Goal: Transaction & Acquisition: Download file/media

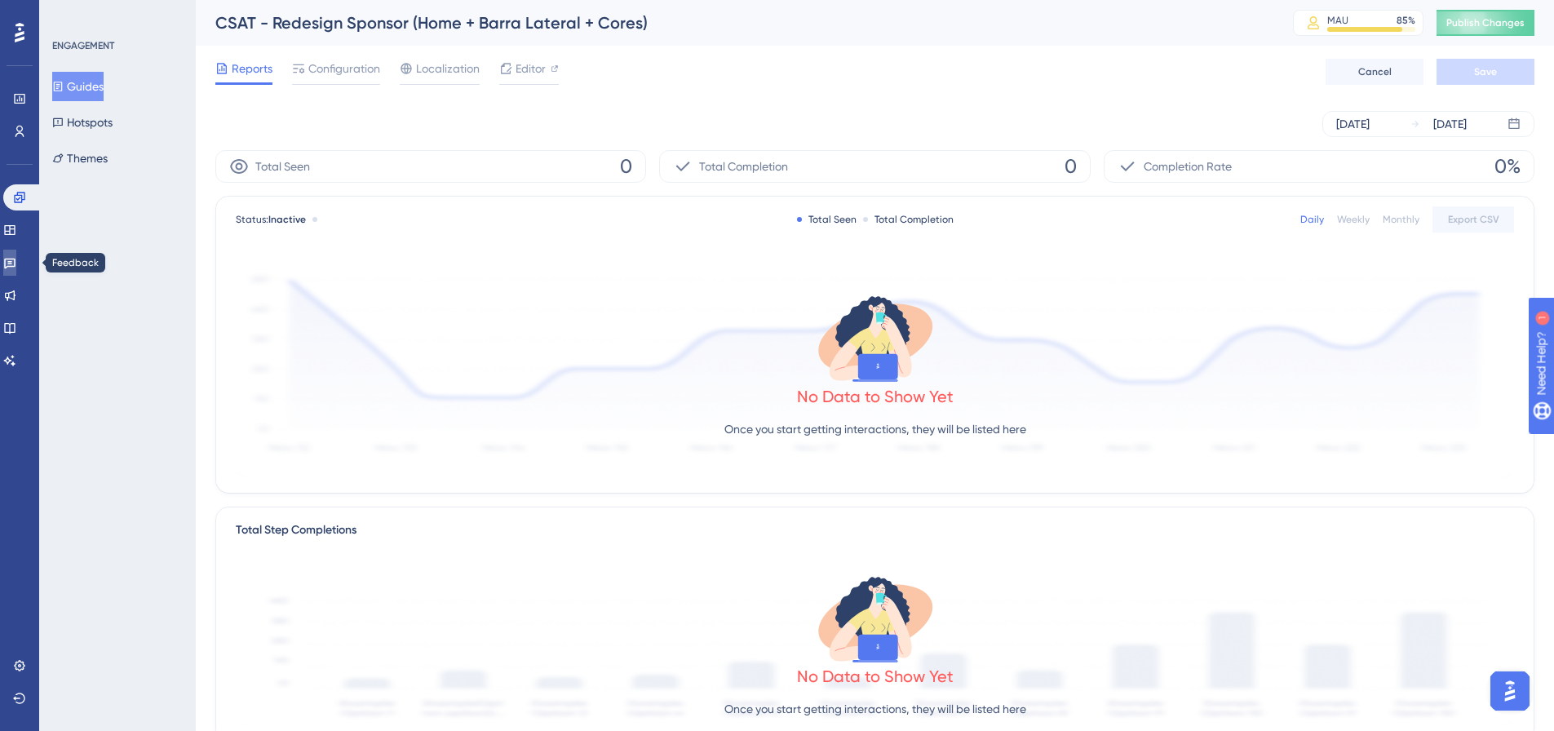
click at [16, 252] on link at bounding box center [9, 263] width 13 height 26
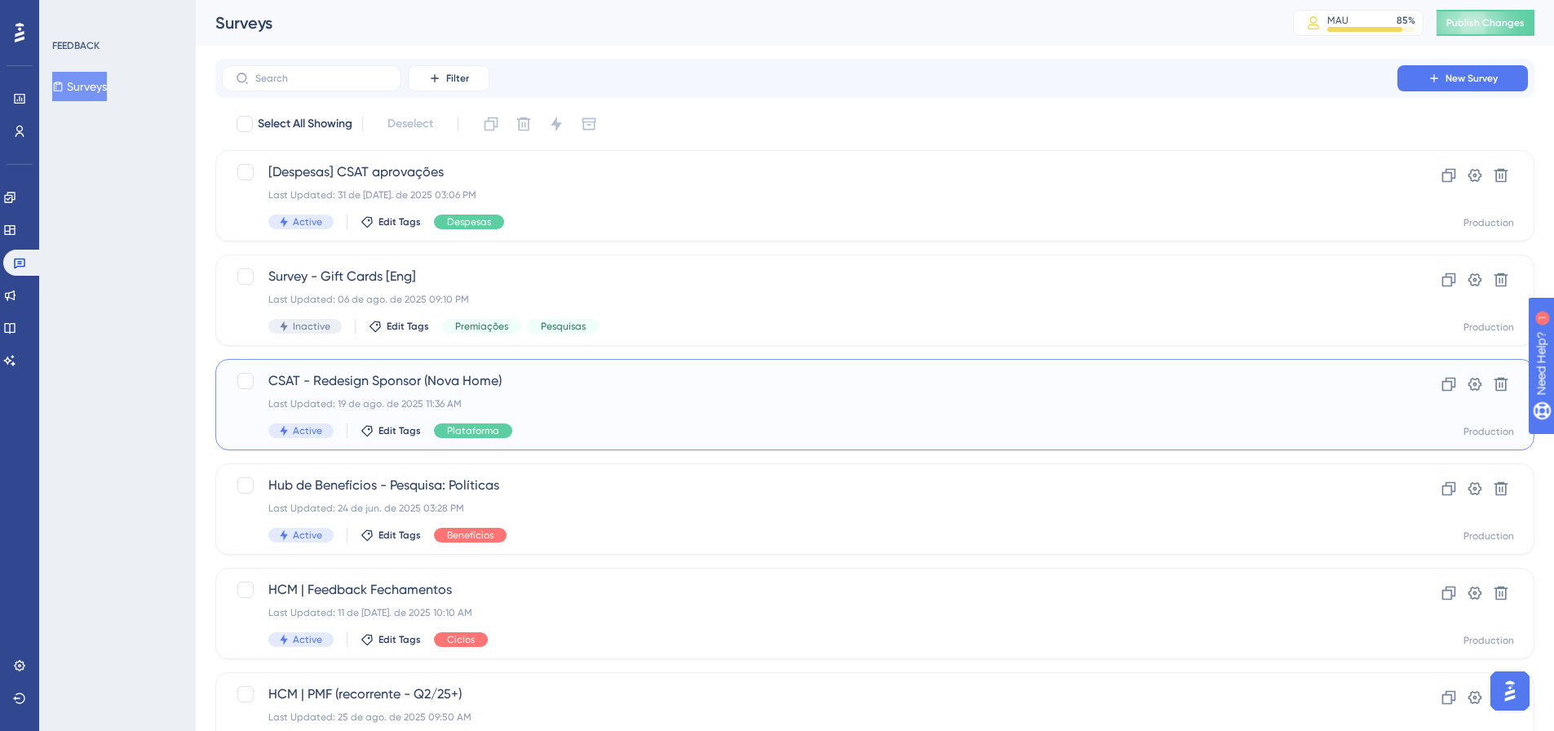
click at [646, 412] on div "CSAT - Redesign Sponsor (Nova Home) Last Updated: 19 de ago. de 2025 11:36 AM A…" at bounding box center [809, 404] width 1082 height 67
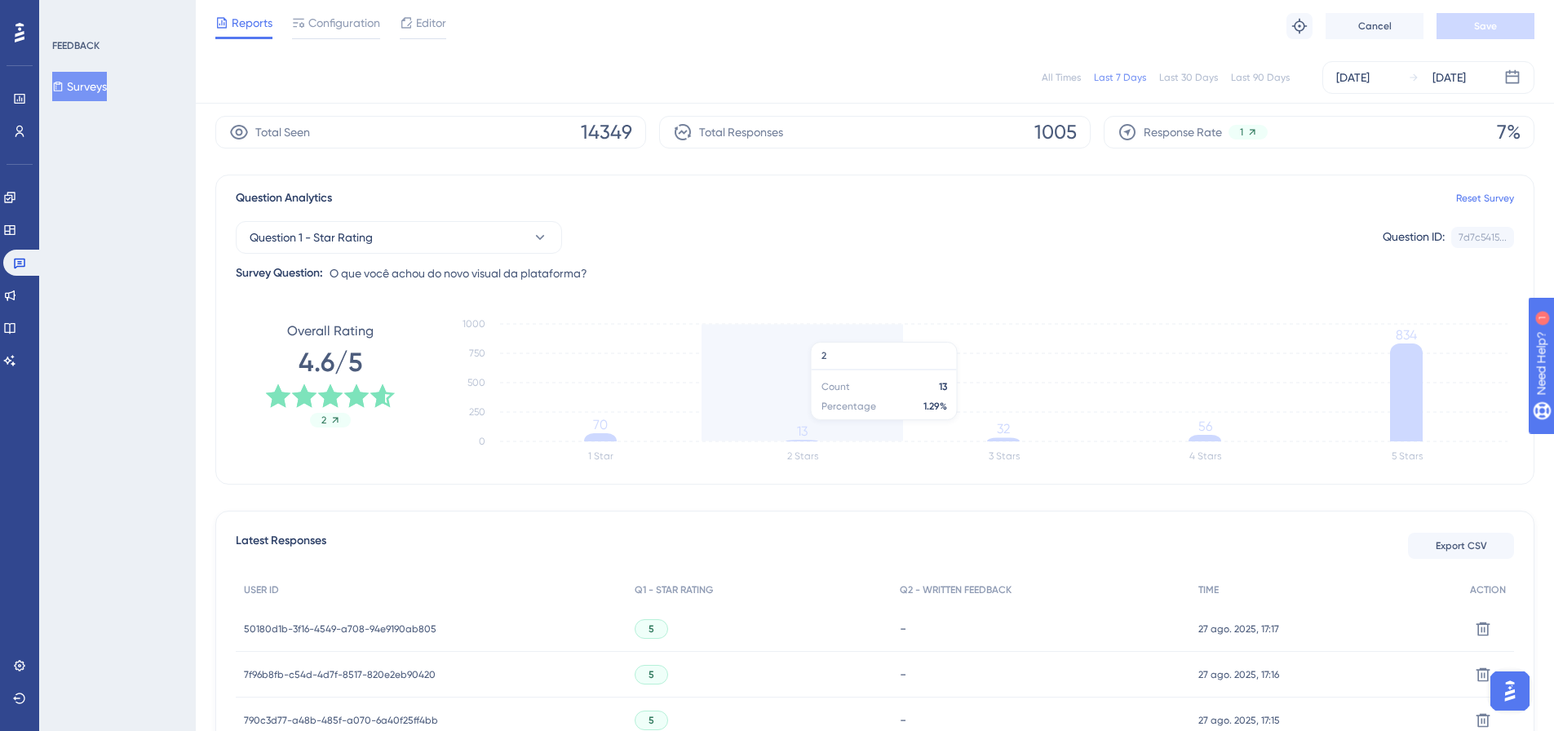
scroll to position [163, 0]
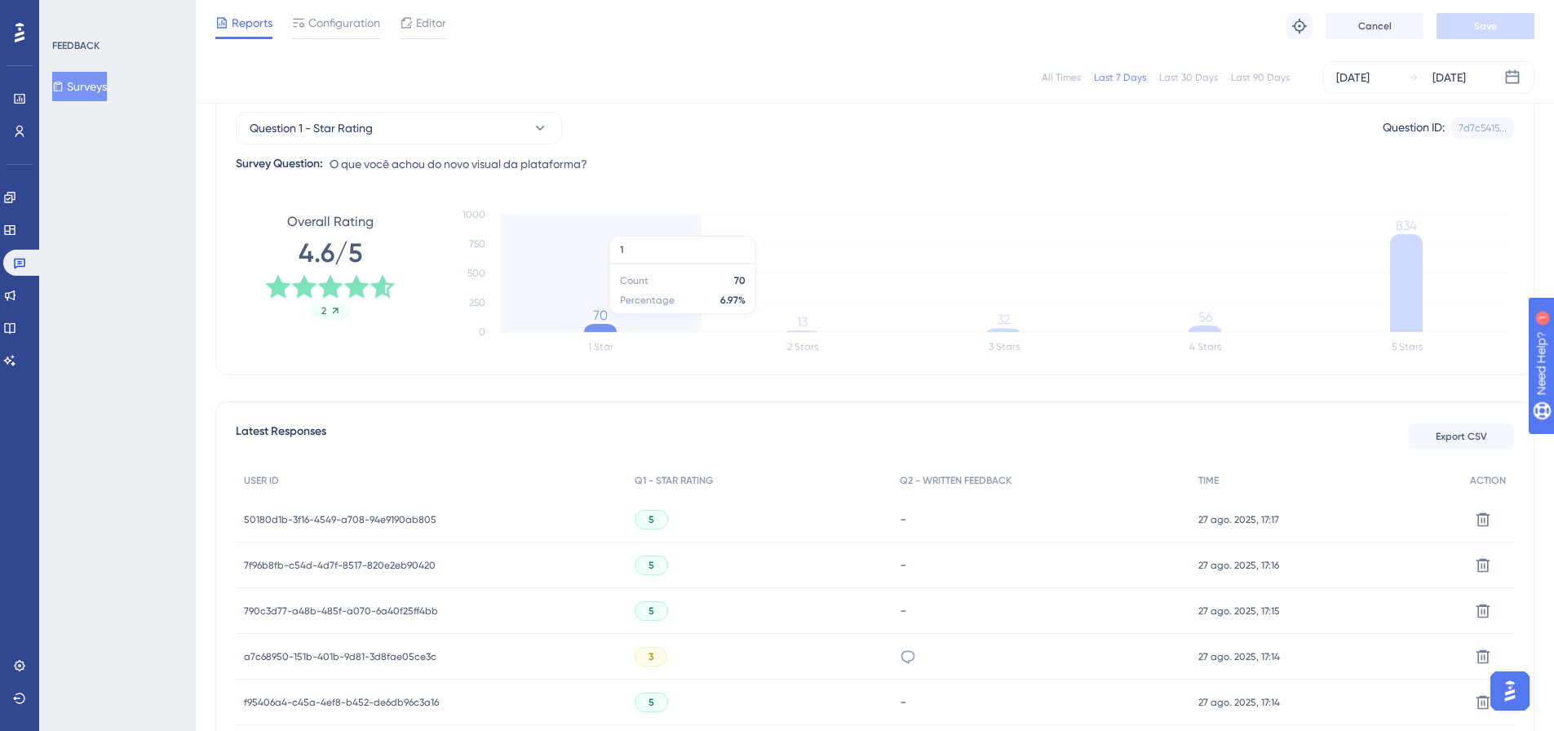
click at [590, 322] on icon "1 Star 2 Stars 3 Stars 4 Stars 5 Stars 0 250 500 750 1000 70 13 32 56 834" at bounding box center [978, 281] width 1069 height 163
click at [600, 332] on icon at bounding box center [600, 328] width 33 height 8
click at [602, 330] on icon at bounding box center [600, 328] width 33 height 8
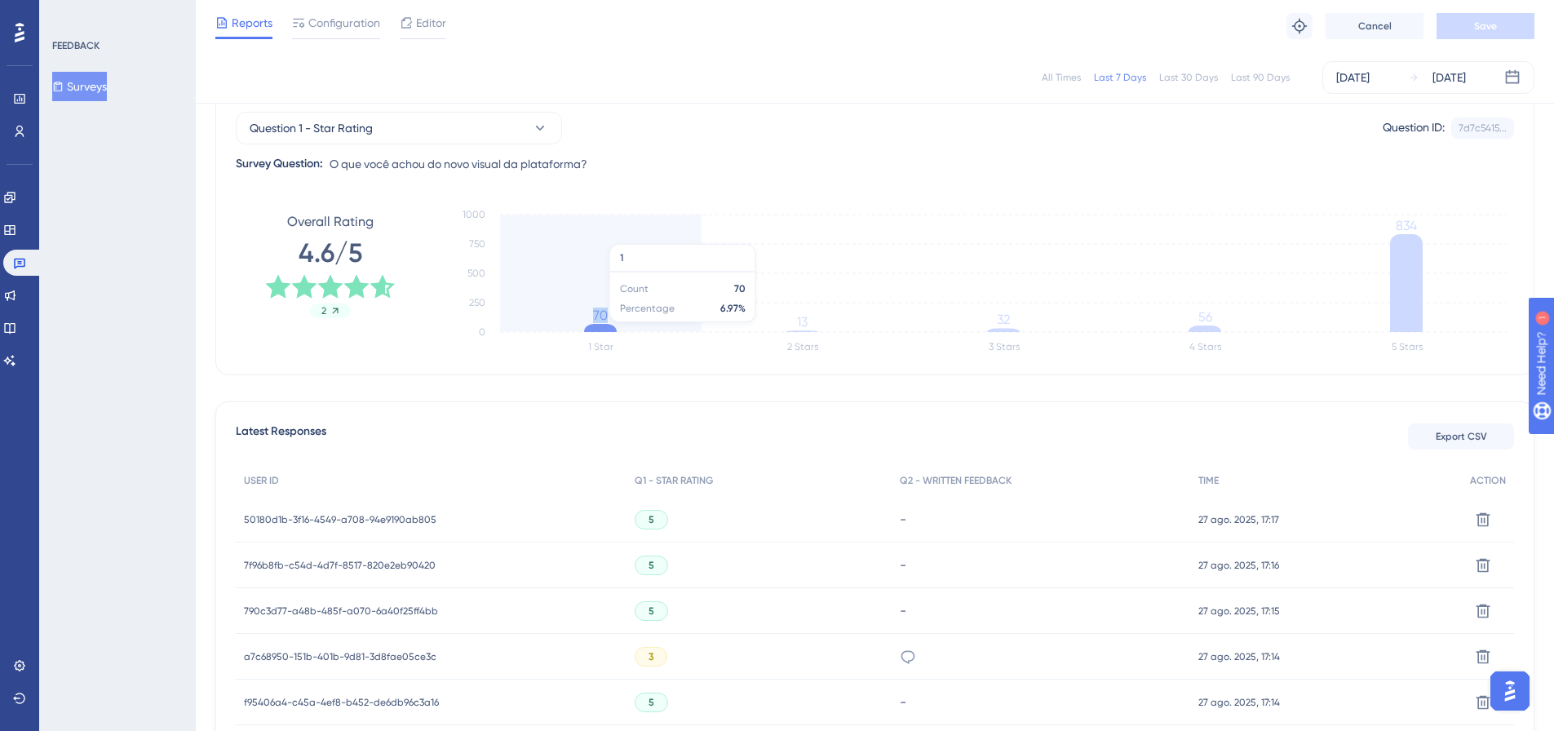
click at [602, 330] on icon at bounding box center [600, 328] width 33 height 8
click at [548, 428] on div "Latest Responses Export CSV" at bounding box center [875, 436] width 1278 height 29
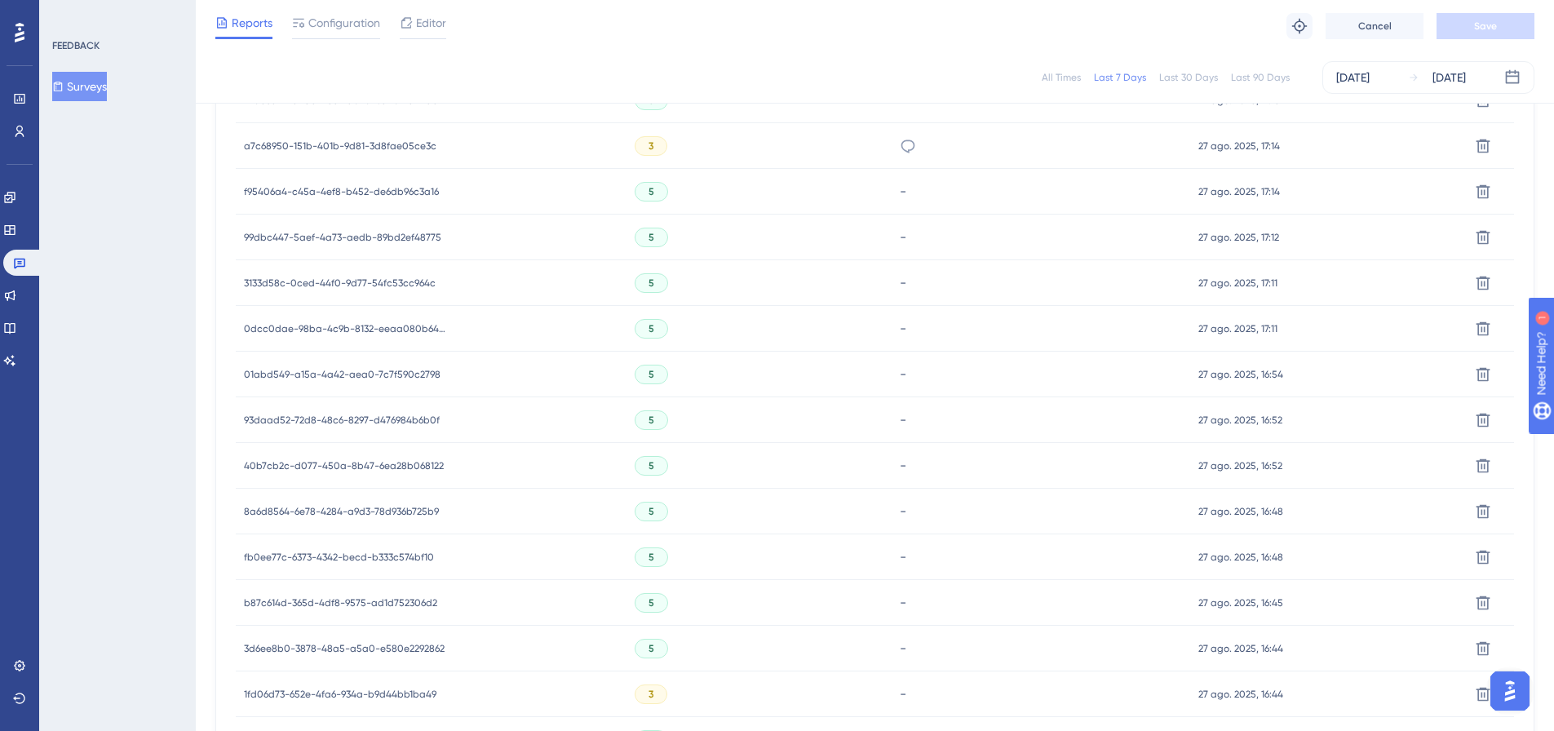
scroll to position [1000, 0]
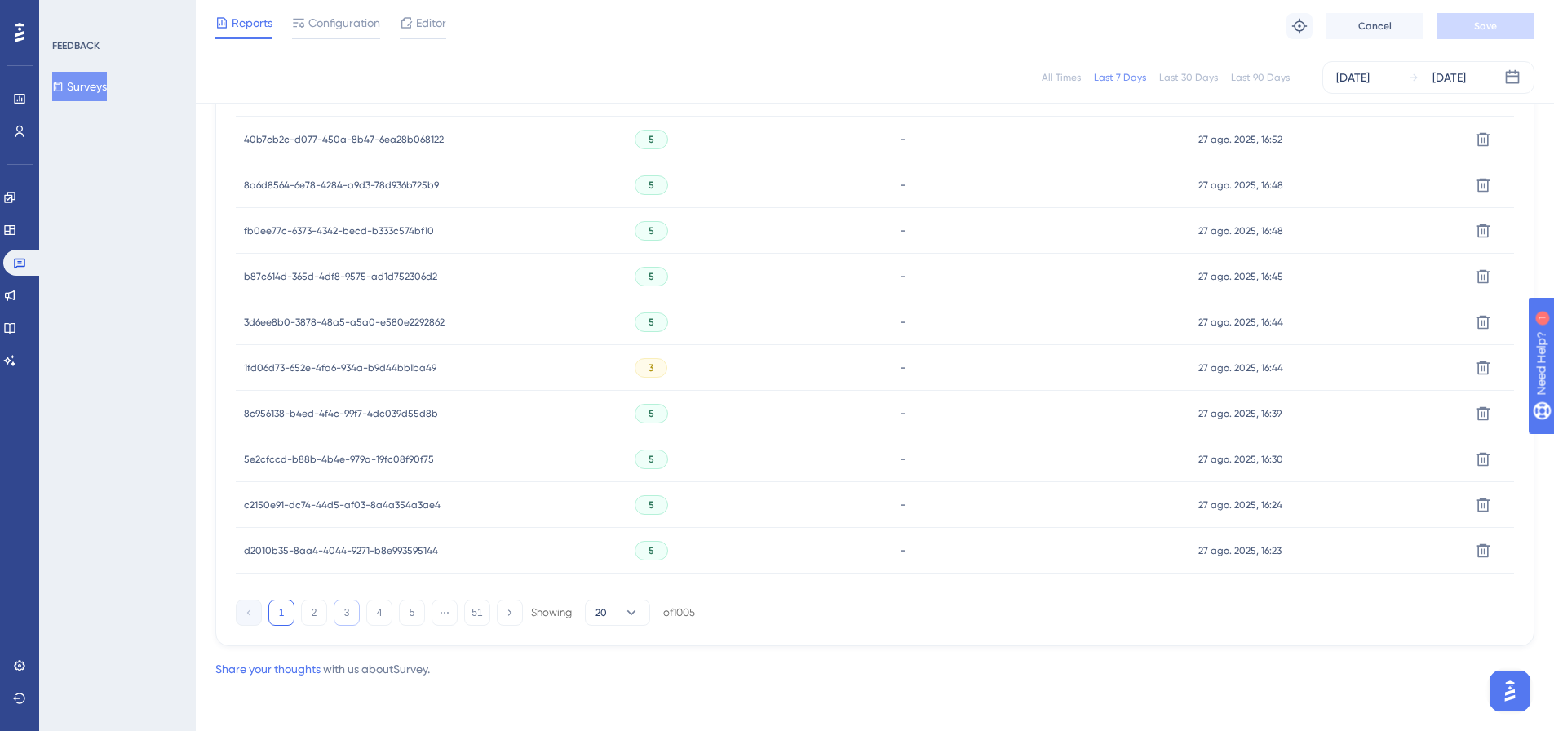
click at [337, 621] on button "3" at bounding box center [347, 612] width 26 height 26
click at [383, 612] on button "4" at bounding box center [379, 612] width 26 height 26
click at [509, 609] on icon at bounding box center [509, 612] width 11 height 11
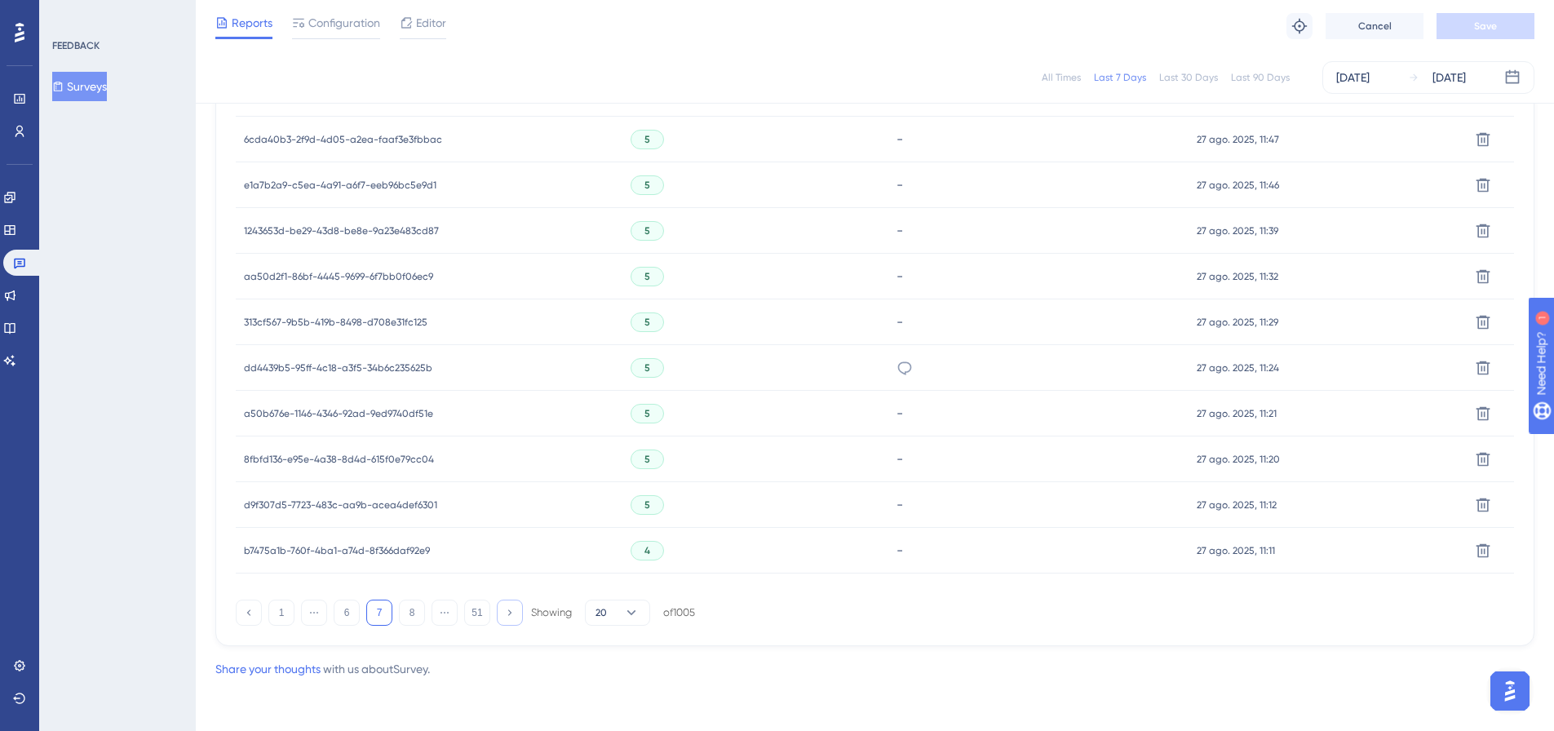
click at [509, 609] on icon at bounding box center [509, 612] width 11 height 11
click at [397, 618] on div "1 ⋯ 7 8 9 ⋯ 51 Showing 20 of 1005" at bounding box center [465, 612] width 459 height 26
click at [403, 617] on button "9" at bounding box center [412, 612] width 26 height 26
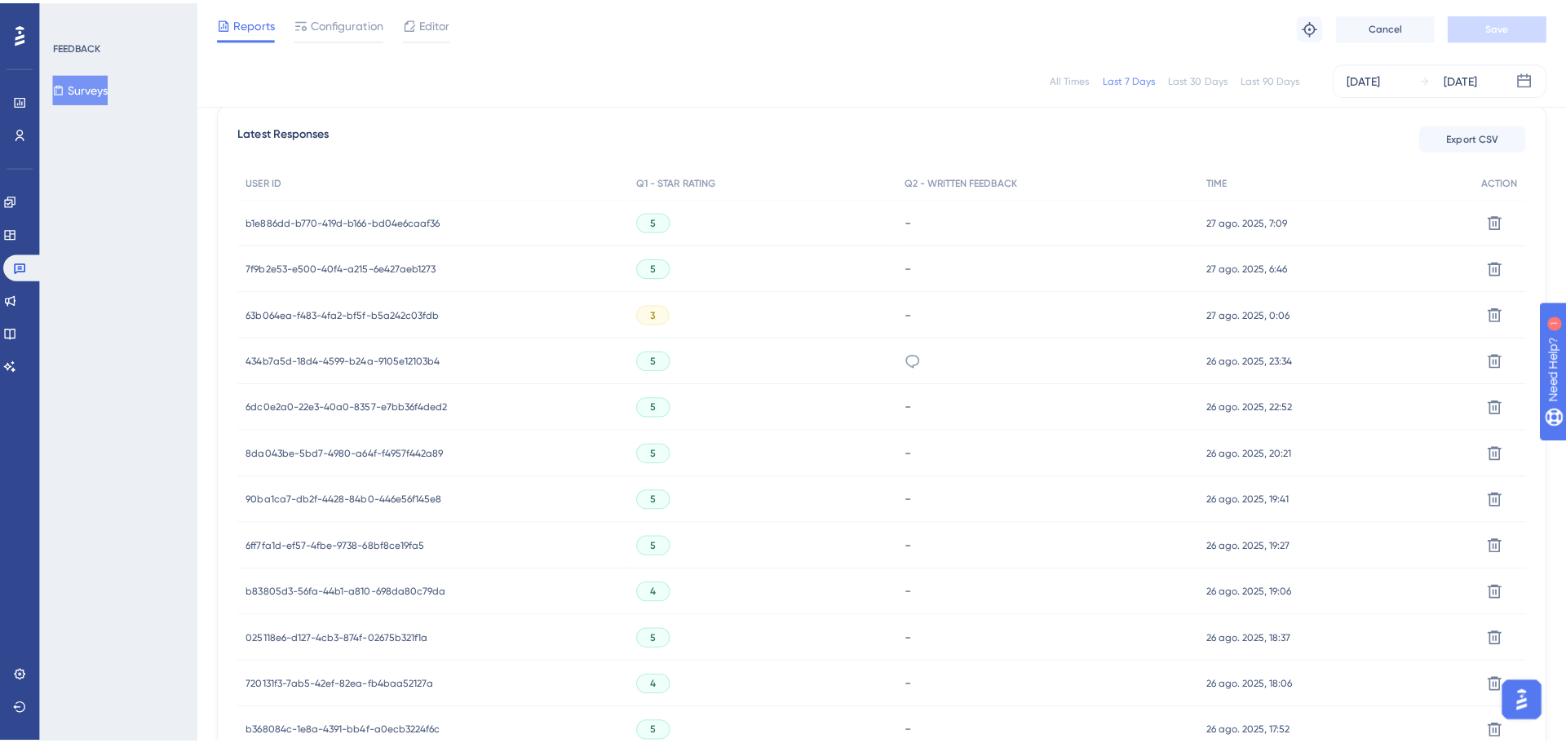
scroll to position [347, 0]
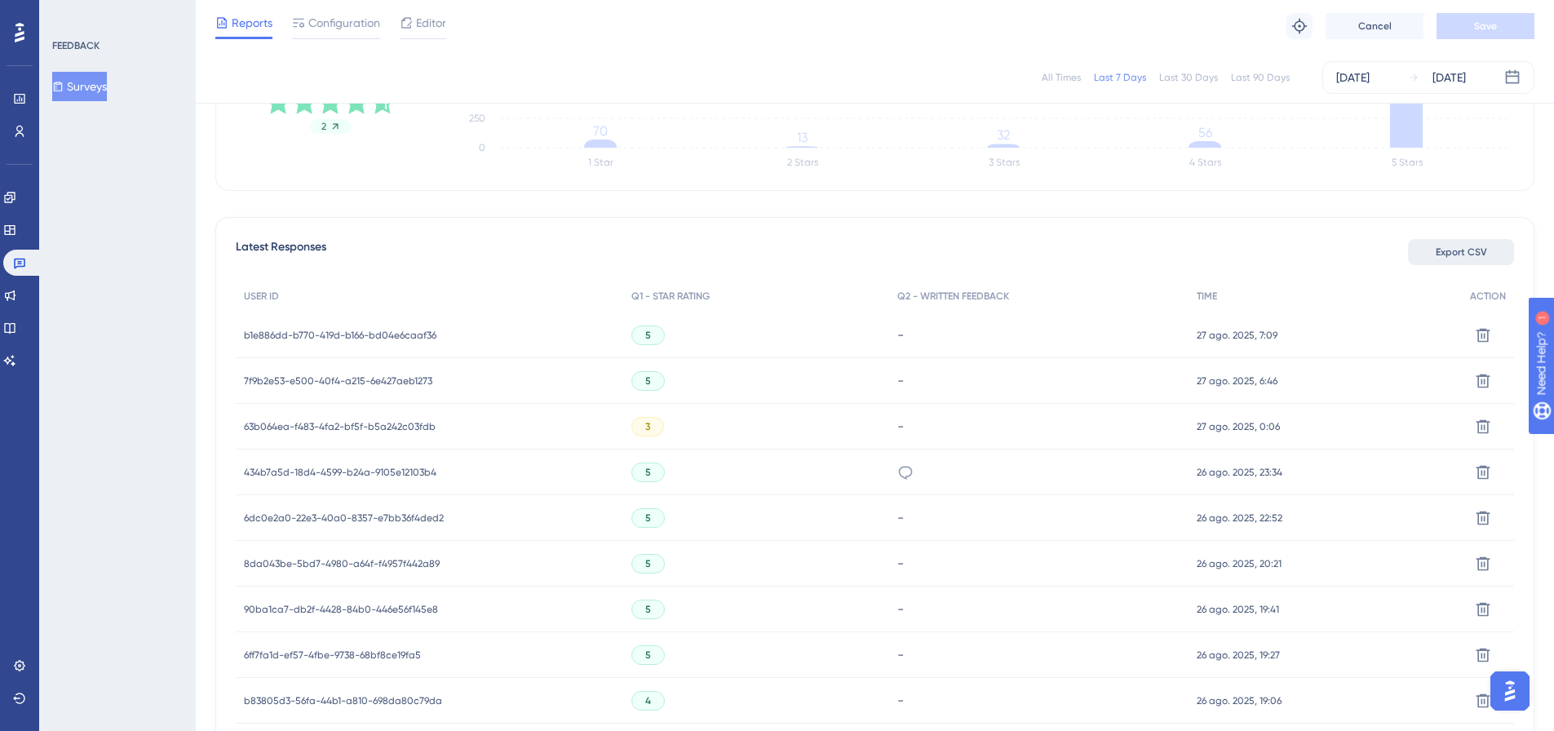
click at [1442, 250] on span "Export CSV" at bounding box center [1460, 251] width 51 height 13
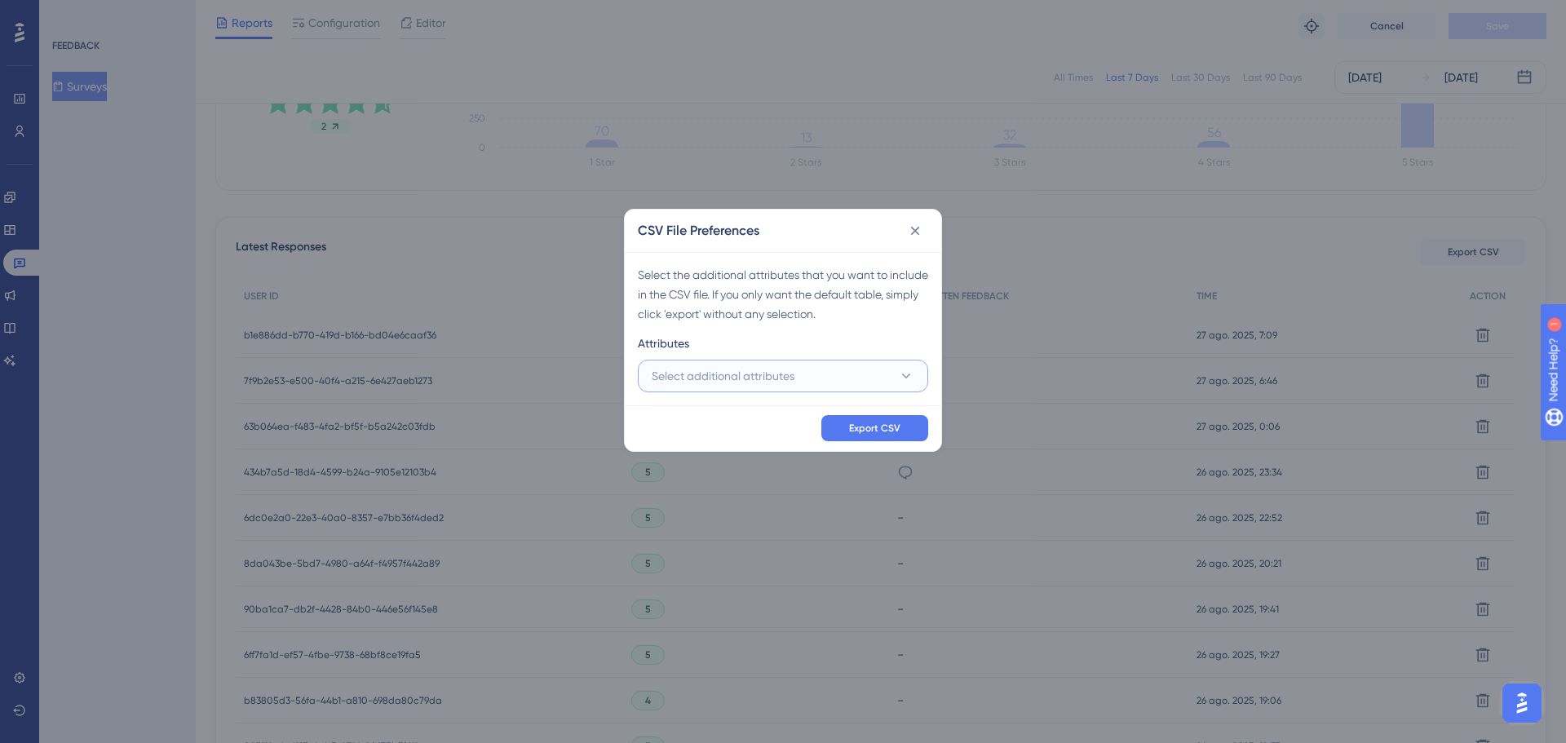
click at [811, 381] on button "Select additional attributes" at bounding box center [783, 376] width 290 height 33
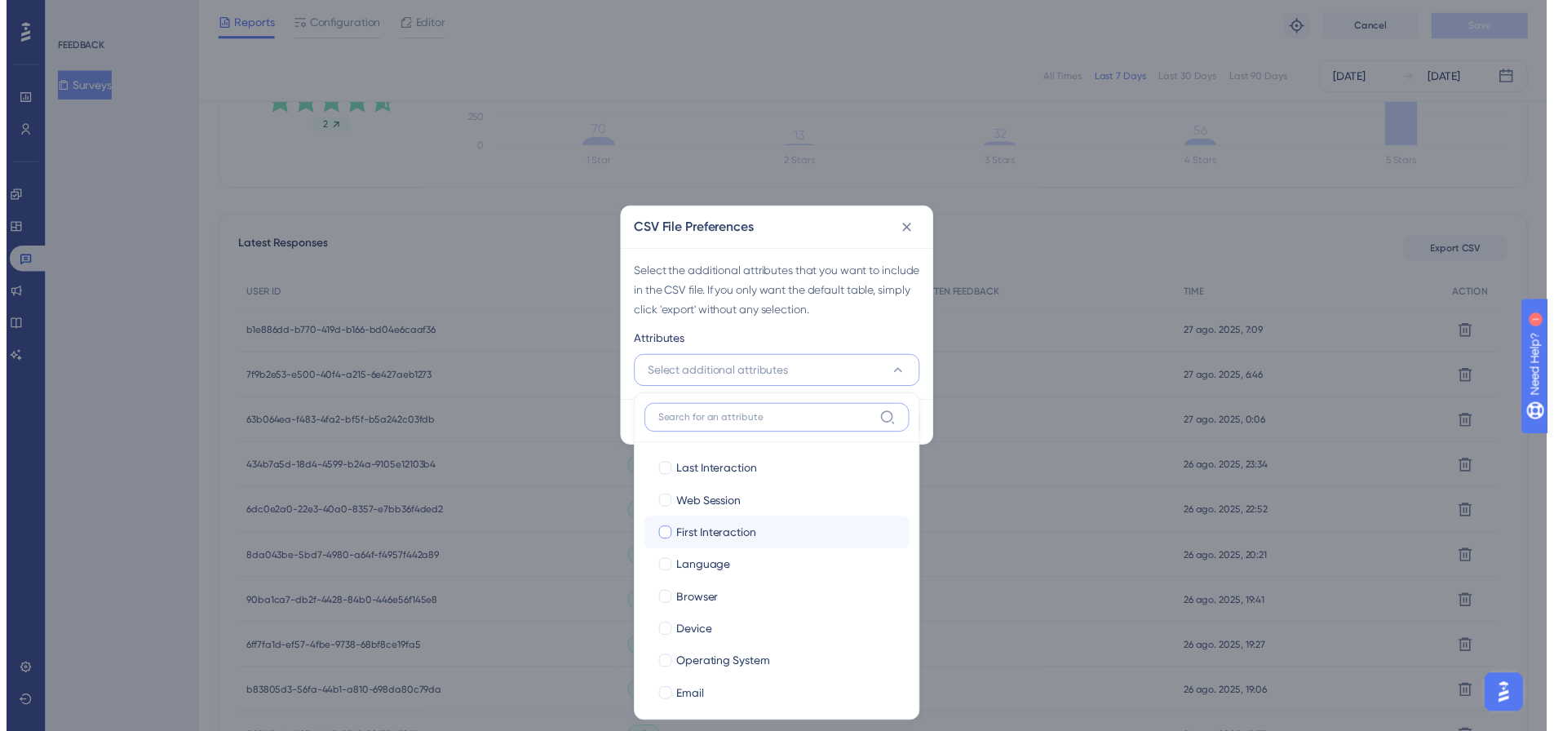
scroll to position [41, 0]
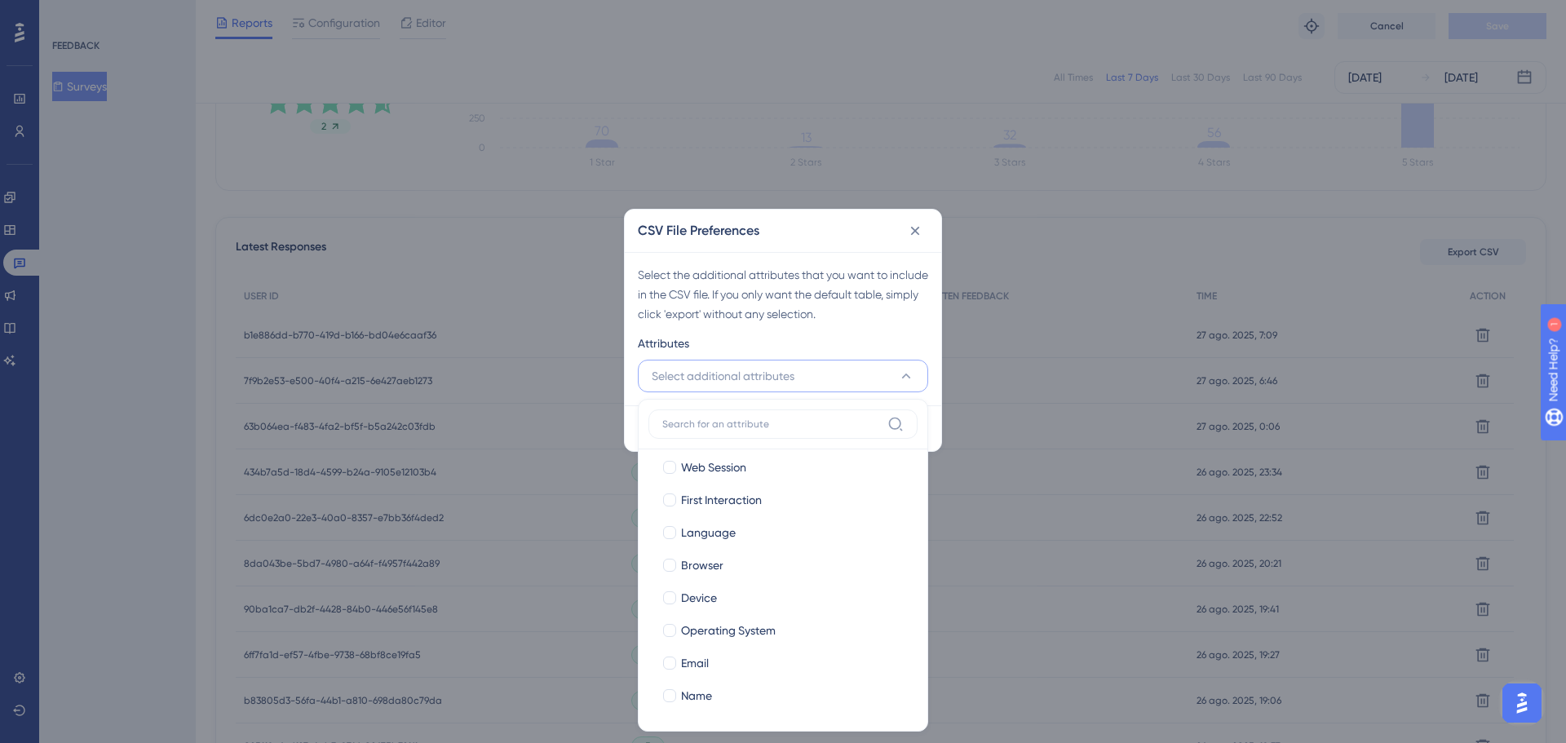
click at [836, 338] on div "Attributes" at bounding box center [783, 347] width 290 height 26
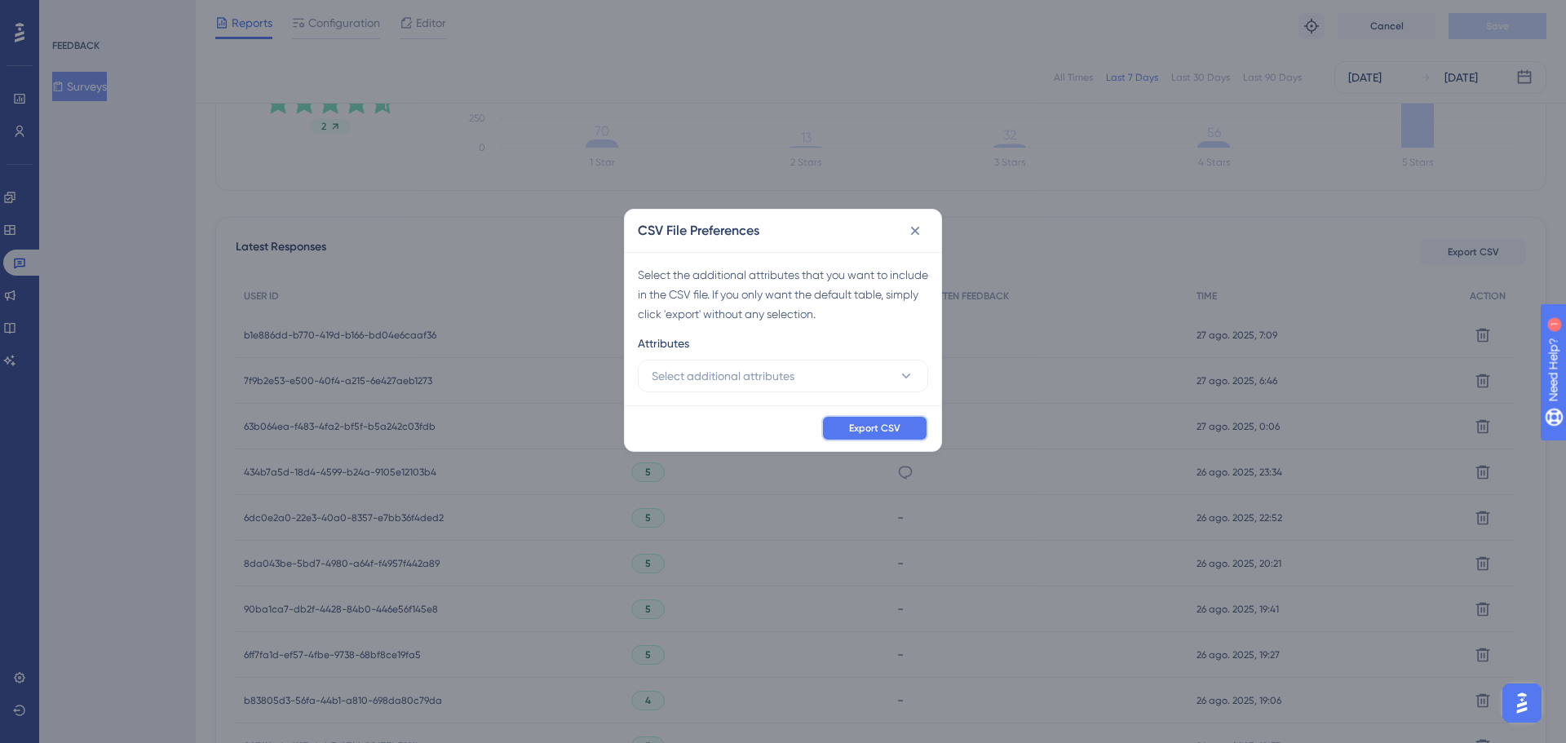
click at [885, 417] on button "Export CSV" at bounding box center [874, 428] width 107 height 26
